Goal: Transaction & Acquisition: Purchase product/service

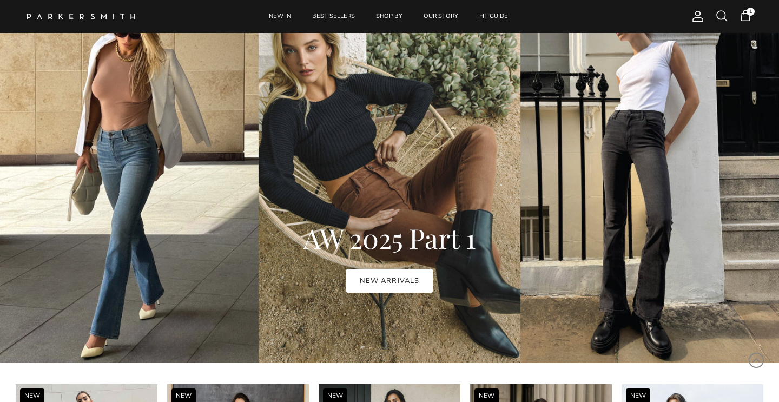
scroll to position [608, 0]
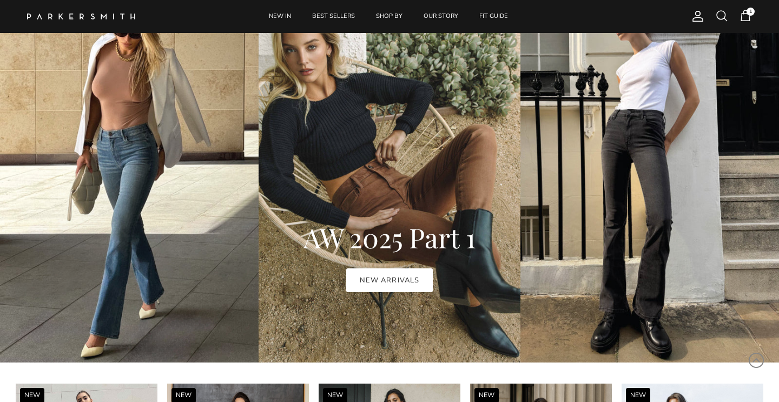
click at [130, 218] on div "AW 2025 Part 1 NEW ARRIVALS" at bounding box center [389, 289] width 735 height 145
click at [371, 278] on link "NEW ARRIVALS" at bounding box center [389, 280] width 86 height 24
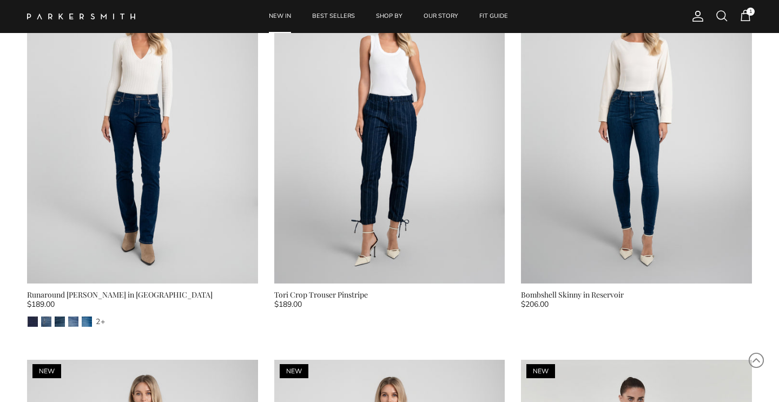
scroll to position [2623, 0]
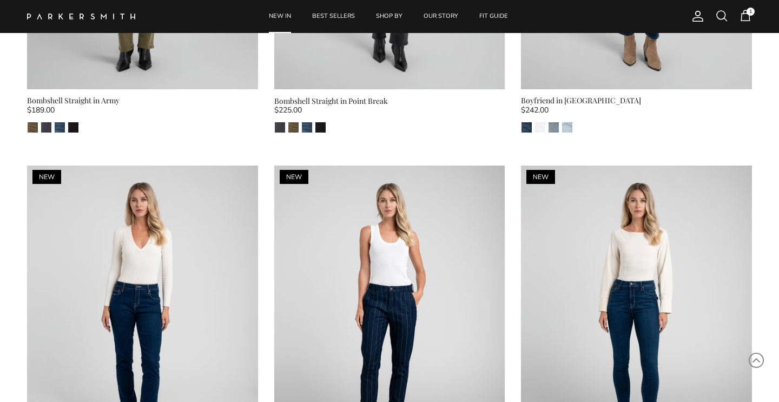
click at [747, 16] on span "1" at bounding box center [745, 15] width 13 height 13
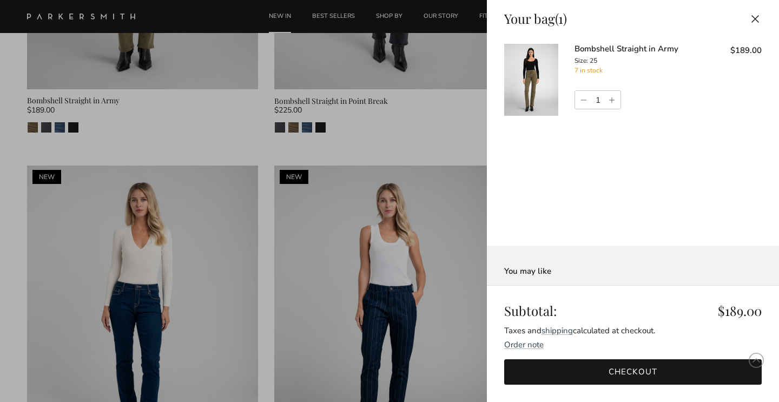
scroll to position [0, 0]
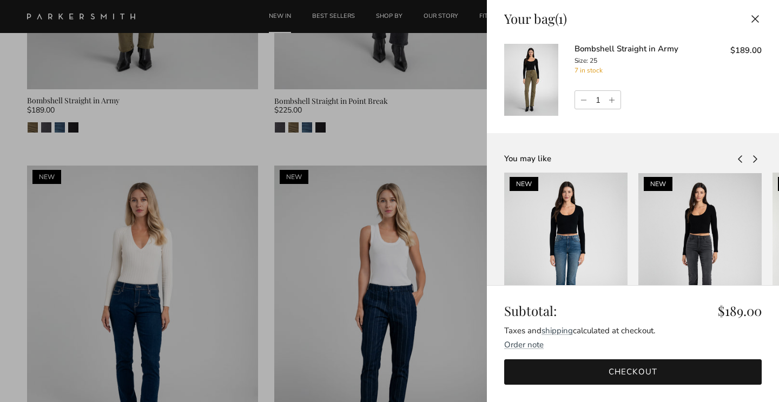
click at [528, 85] on img at bounding box center [531, 80] width 54 height 72
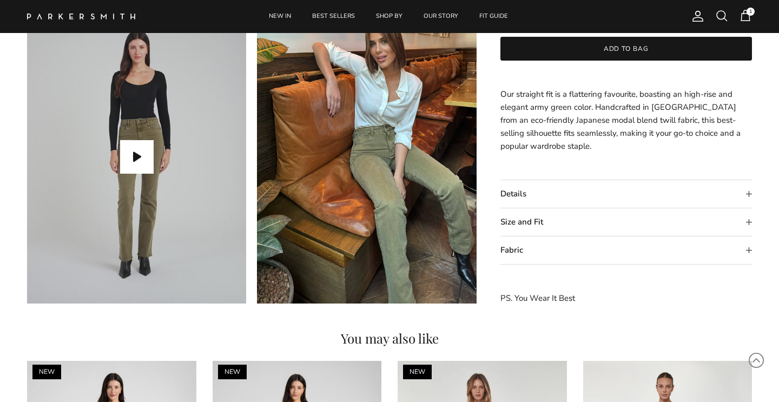
scroll to position [1005, 0]
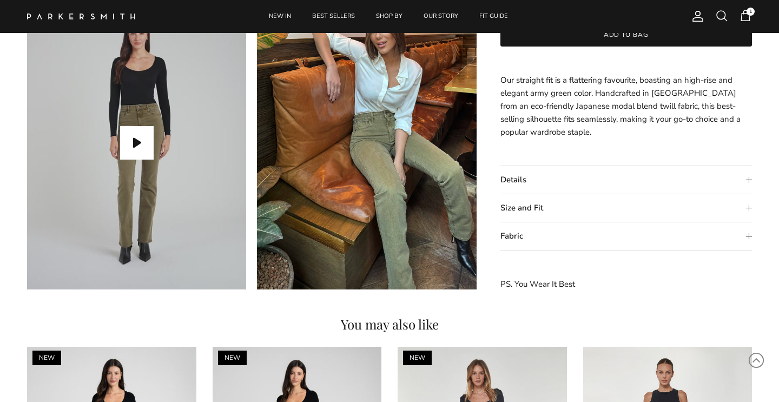
click at [415, 214] on img at bounding box center [366, 143] width 219 height 292
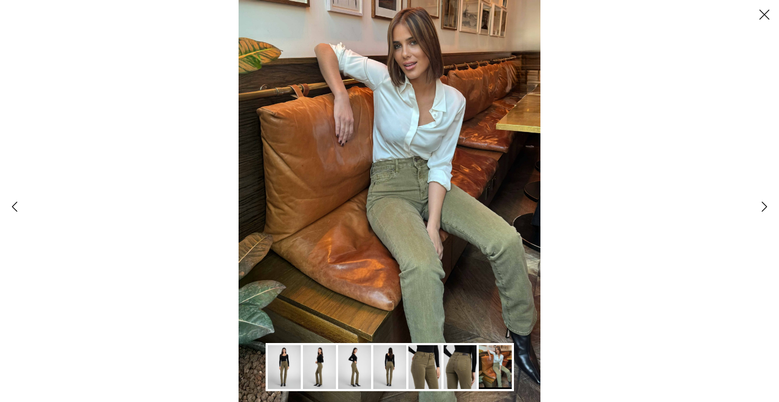
click at [765, 18] on button "Close" at bounding box center [763, 14] width 29 height 29
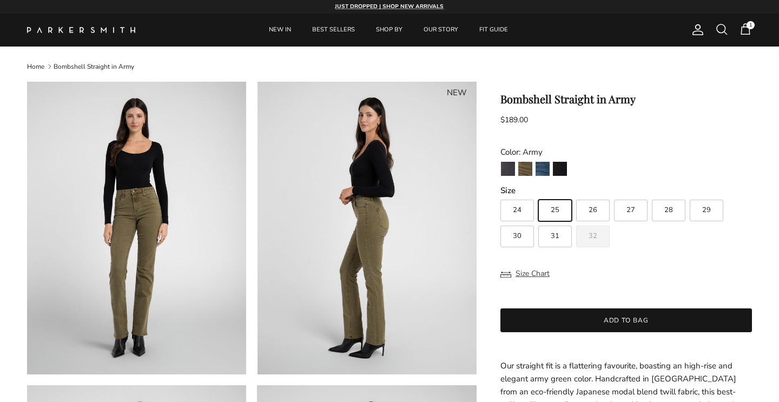
scroll to position [1002, 0]
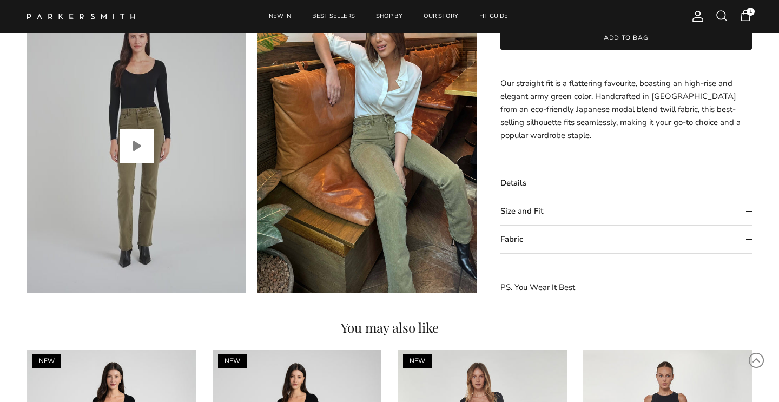
click at [124, 142] on button "Play video" at bounding box center [137, 146] width 34 height 34
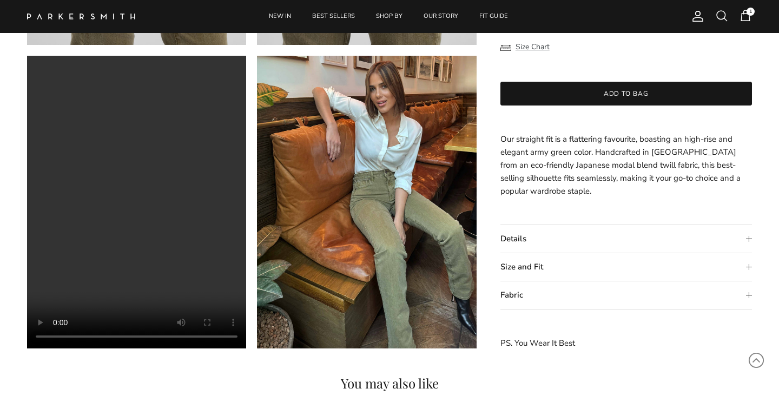
scroll to position [943, 0]
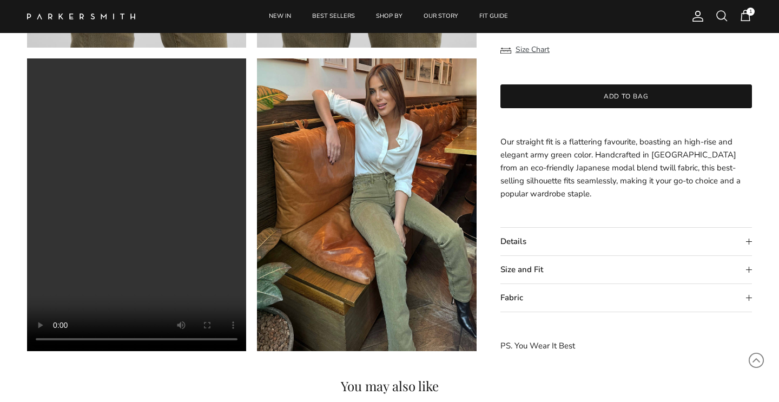
click at [531, 273] on summary "Size and Fit" at bounding box center [625, 270] width 251 height 28
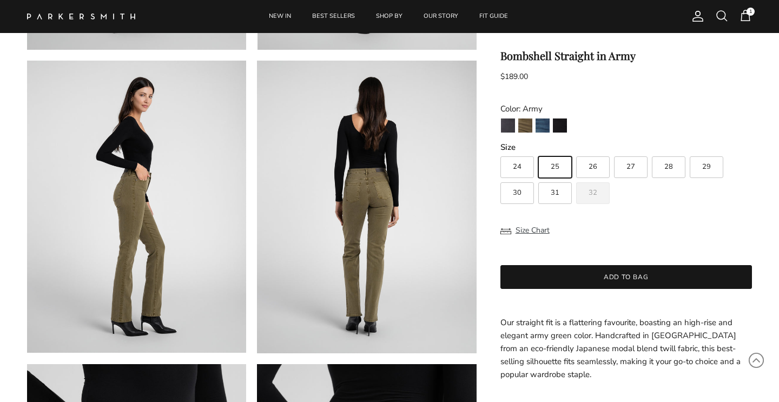
scroll to position [322, 0]
